Goal: Find contact information: Find contact information

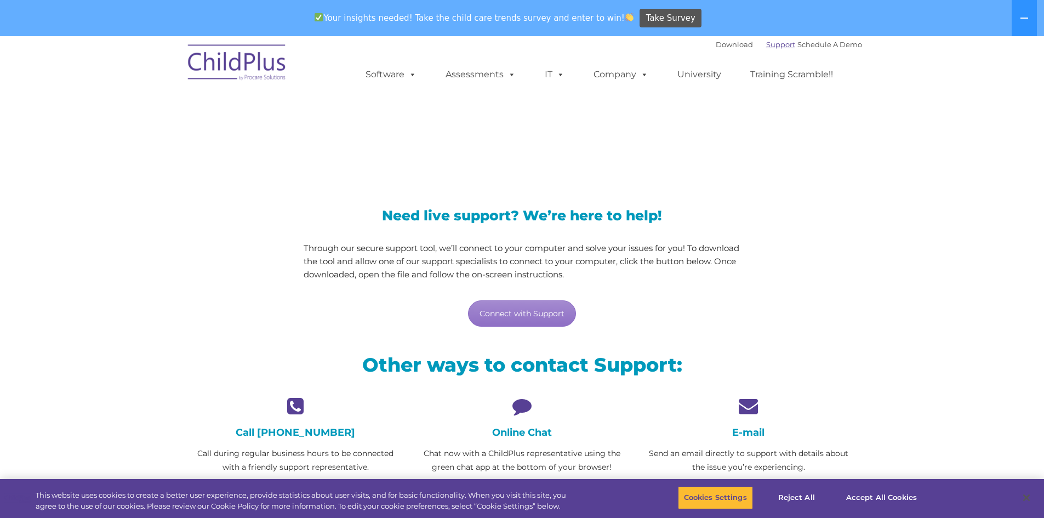
click at [766, 45] on link "Support" at bounding box center [780, 44] width 29 height 9
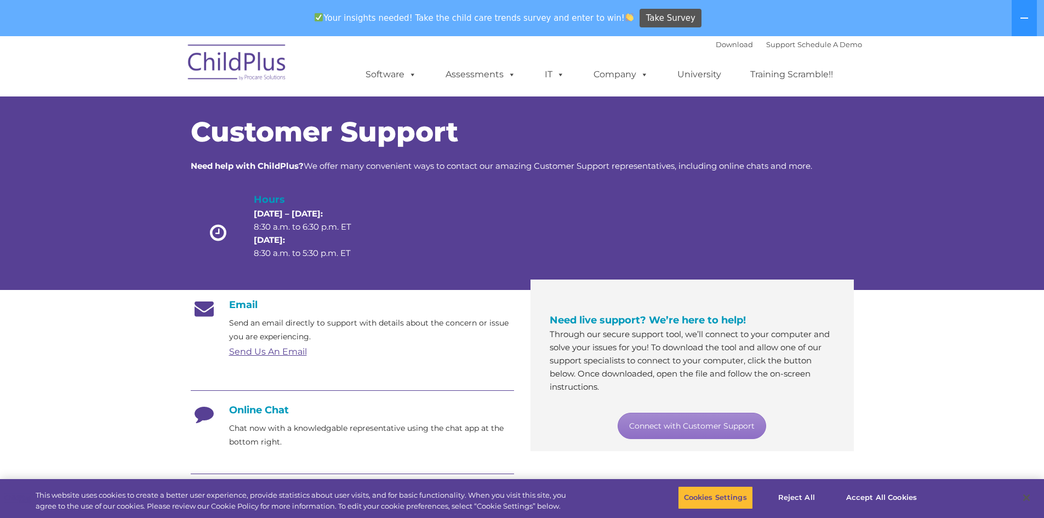
click at [275, 354] on link "Send Us An Email" at bounding box center [268, 351] width 78 height 10
click at [302, 355] on link "Send Us An Email" at bounding box center [268, 351] width 78 height 10
click at [292, 348] on link "Send Us An Email" at bounding box center [268, 351] width 78 height 10
